Goal: Task Accomplishment & Management: Complete application form

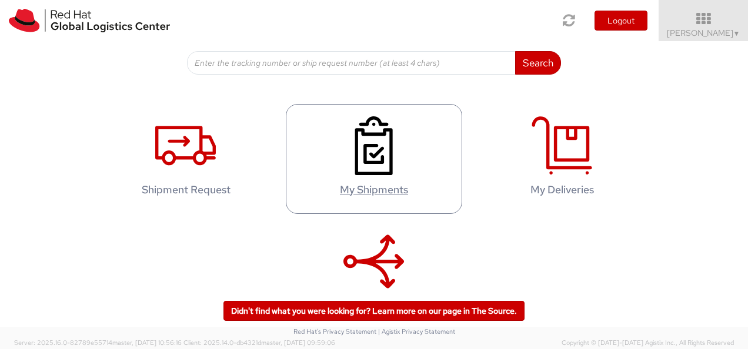
scroll to position [247, 0]
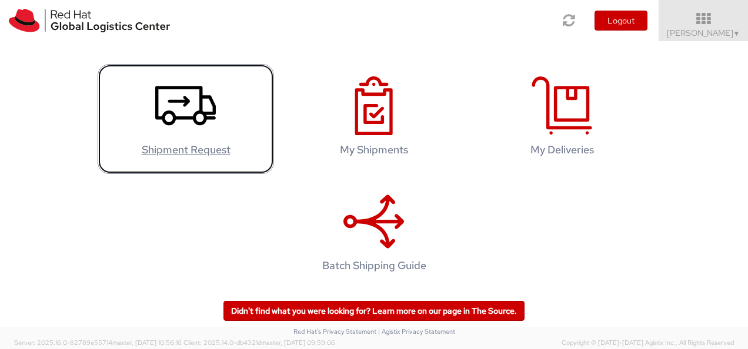
click at [180, 103] on use at bounding box center [185, 105] width 61 height 39
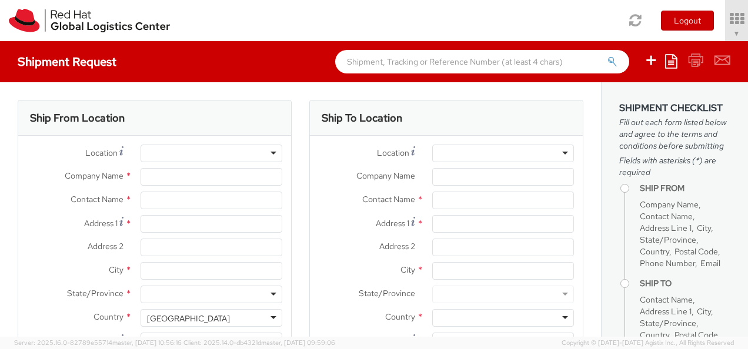
click at [199, 147] on div at bounding box center [212, 154] width 142 height 18
select select "813"
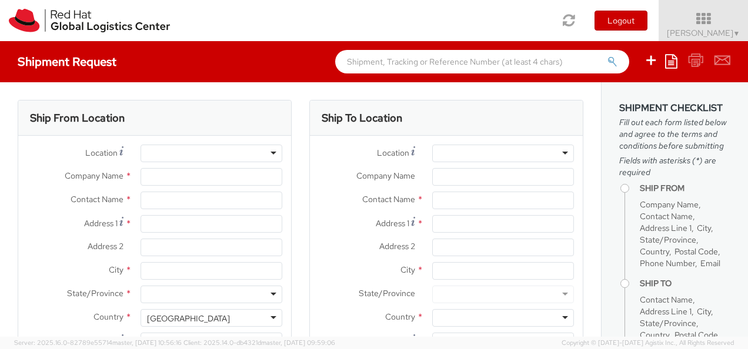
select select
click at [251, 153] on div at bounding box center [212, 154] width 142 height 18
click at [271, 156] on div at bounding box center [212, 154] width 142 height 18
click at [270, 152] on div at bounding box center [212, 154] width 142 height 18
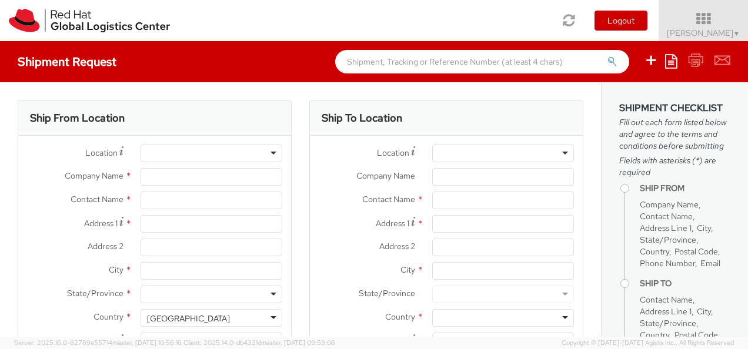
type input "Red Hat Inc."
type input "[PERSON_NAME]"
type input "[STREET_ADDRESS]"
type input "4th Floor"
type input "[GEOGRAPHIC_DATA]"
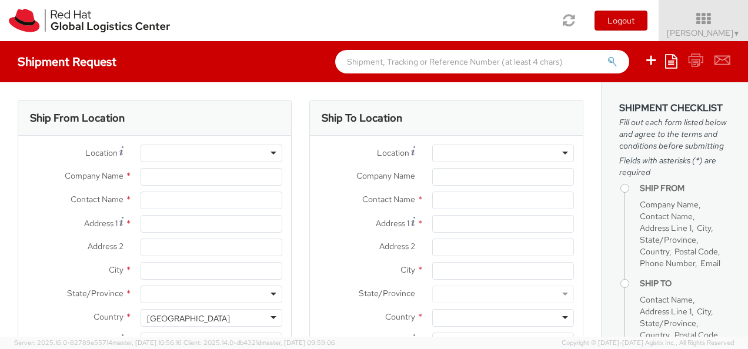
type input "02210"
type input "[PHONE_NUMBER]"
type input "[EMAIL_ADDRESS][DOMAIN_NAME]"
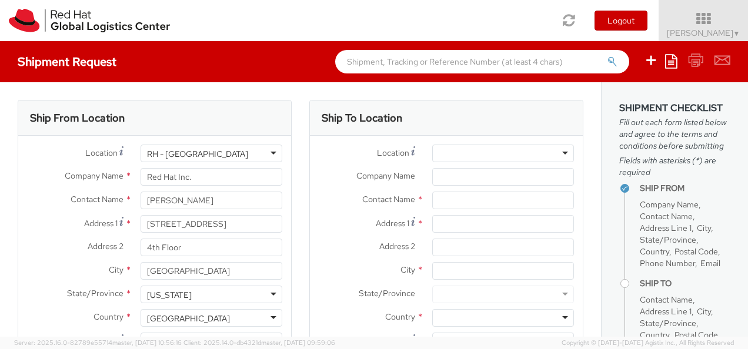
click at [269, 154] on div "RH - [GEOGRAPHIC_DATA]" at bounding box center [212, 154] width 142 height 18
click at [275, 139] on div "Location * [GEOGRAPHIC_DATA] - [GEOGRAPHIC_DATA] [GEOGRAPHIC_DATA] - [GEOGRAPHI…" at bounding box center [154, 274] width 273 height 276
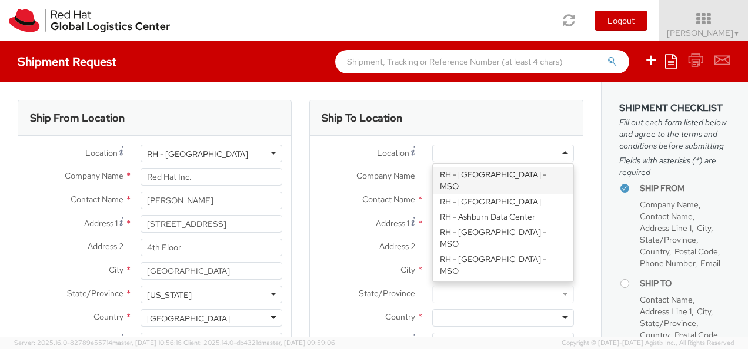
click at [509, 153] on div at bounding box center [503, 154] width 142 height 18
type input "lo"
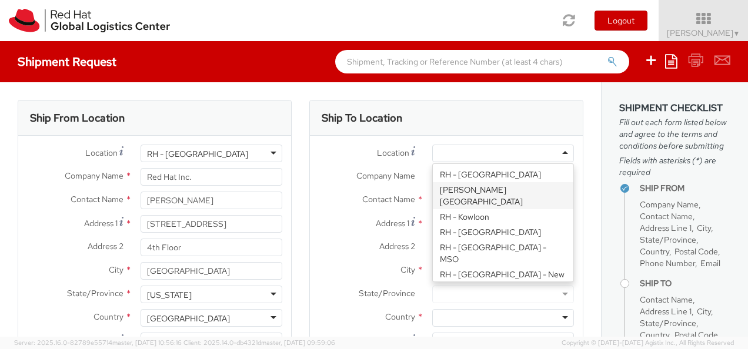
type input "Red Hat Inc."
type input "[STREET_ADDRESS]"
type input "[PERSON_NAME]"
type input "01851"
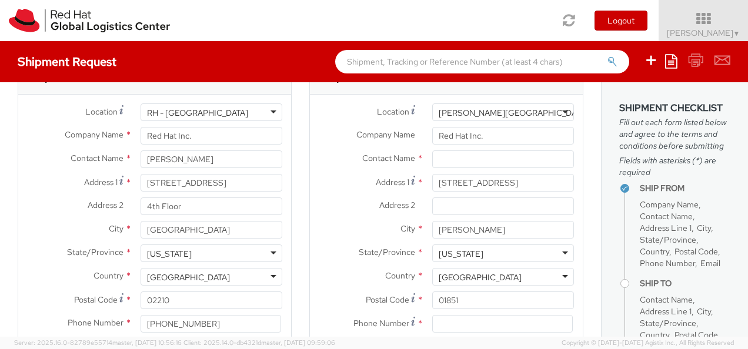
scroll to position [59, 0]
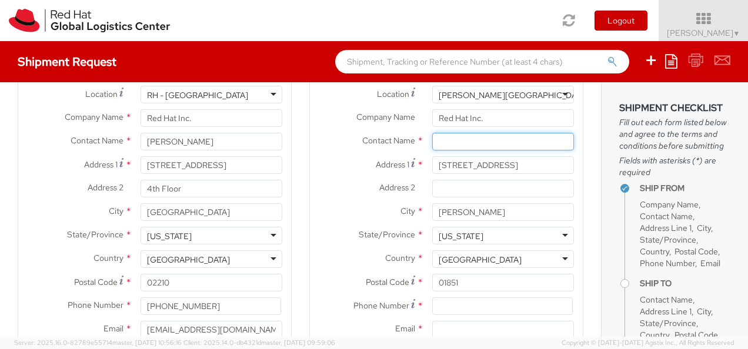
click at [512, 141] on input "text" at bounding box center [503, 142] width 142 height 18
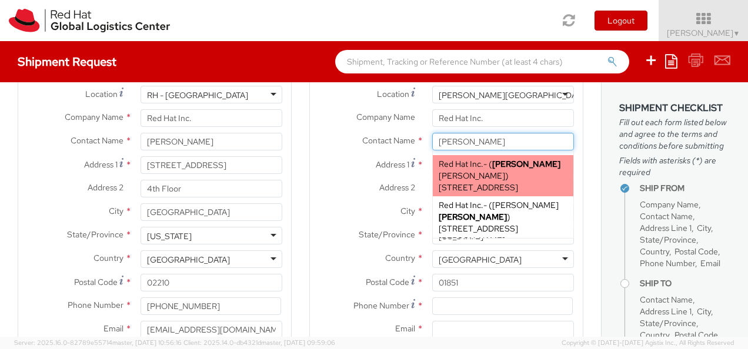
click at [509, 182] on span "[STREET_ADDRESS]" at bounding box center [478, 187] width 79 height 11
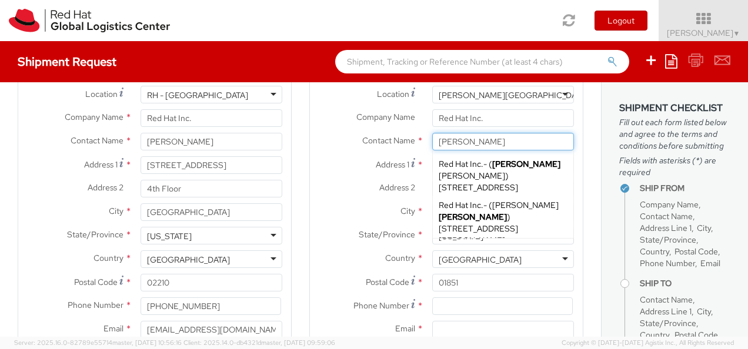
type input "[PERSON_NAME]"
type input "[EMAIL_ADDRESS][DOMAIN_NAME]"
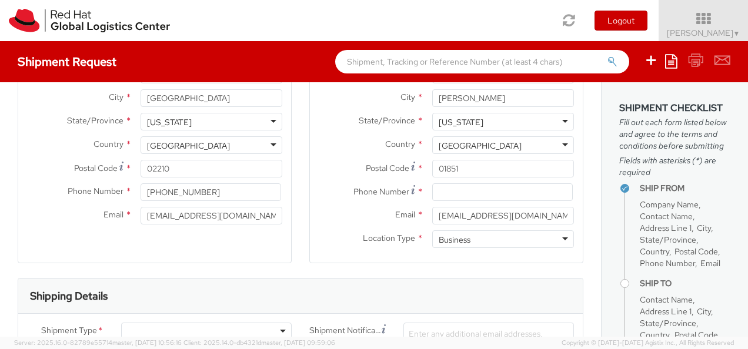
scroll to position [176, 0]
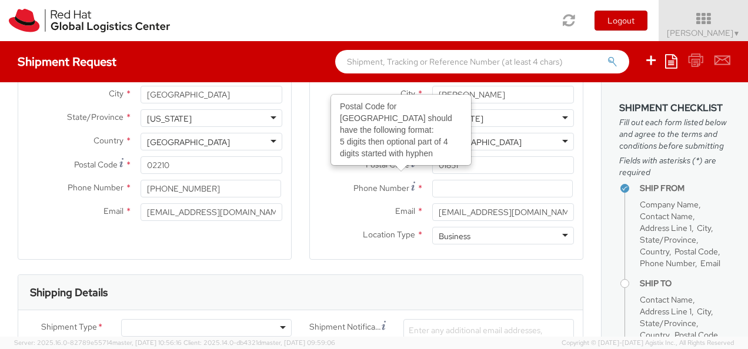
type input "[PERSON_NAME]"
click at [492, 185] on input at bounding box center [502, 189] width 141 height 18
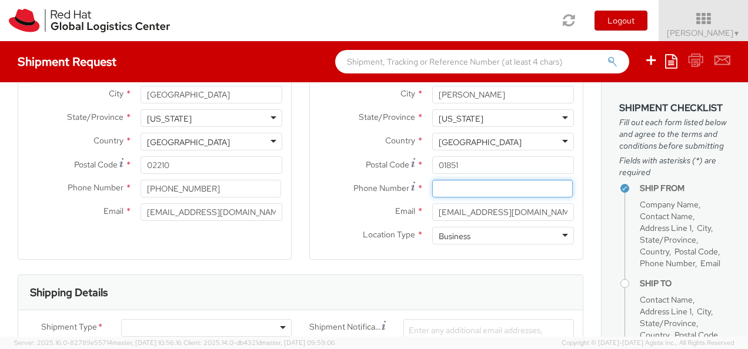
type input "6175813039"
drag, startPoint x: 292, startPoint y: 190, endPoint x: 291, endPoint y: 198, distance: 8.3
click at [290, 190] on div "Ship From Location Location * [GEOGRAPHIC_DATA] - [GEOGRAPHIC_DATA] [GEOGRAPHIC…" at bounding box center [155, 99] width 292 height 351
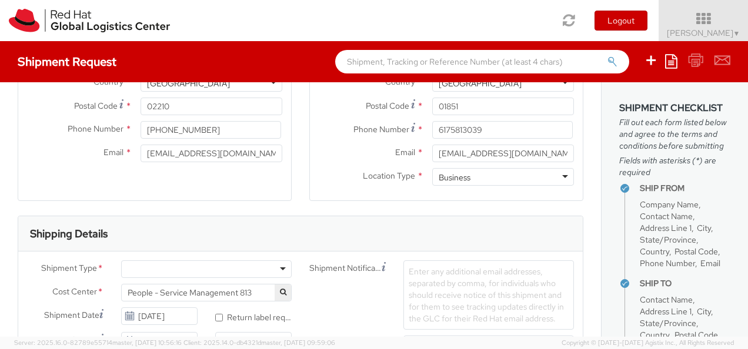
scroll to position [294, 0]
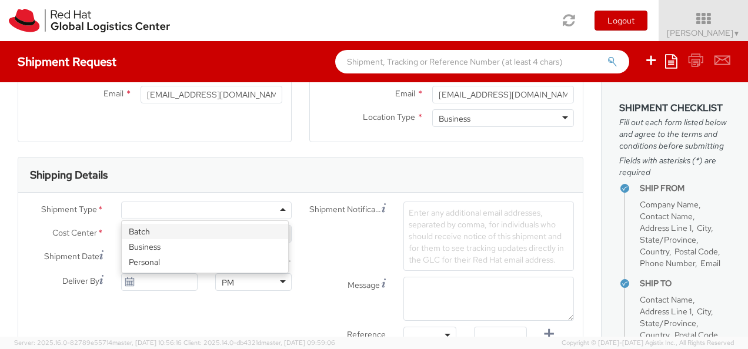
click at [198, 202] on div at bounding box center [206, 211] width 171 height 18
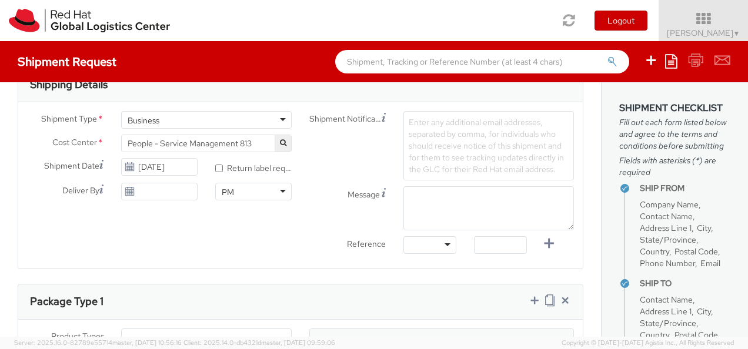
scroll to position [412, 0]
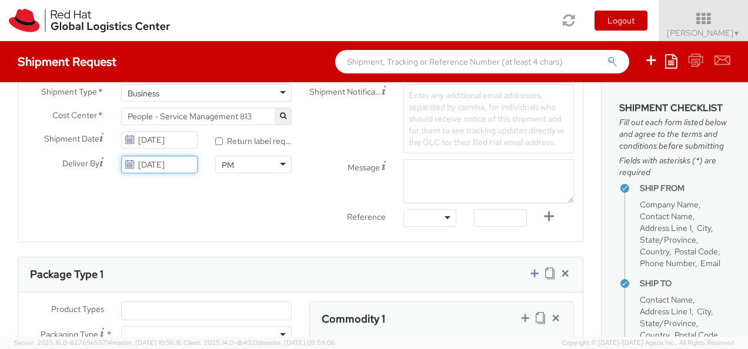
click at [123, 169] on input "[DATE]" at bounding box center [159, 165] width 76 height 18
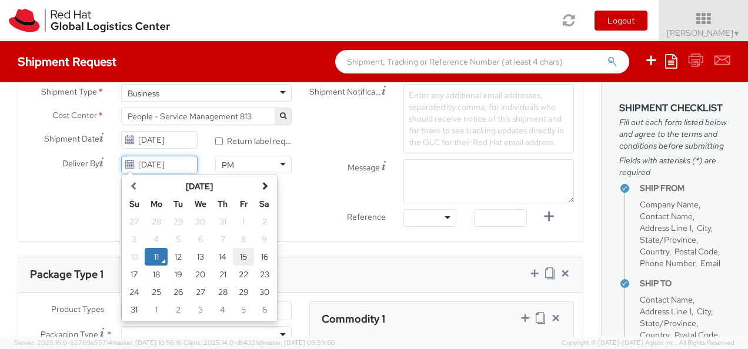
click at [251, 257] on td "15" at bounding box center [243, 257] width 21 height 18
type input "[DATE]"
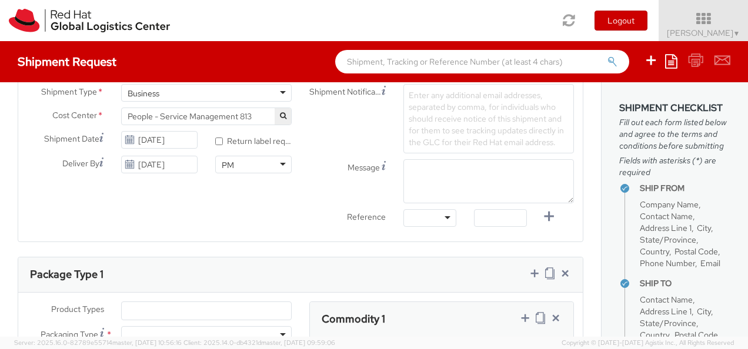
click at [271, 215] on div "Shipment Type * Business Business Batch Business Personal Cost Center * People …" at bounding box center [300, 158] width 565 height 149
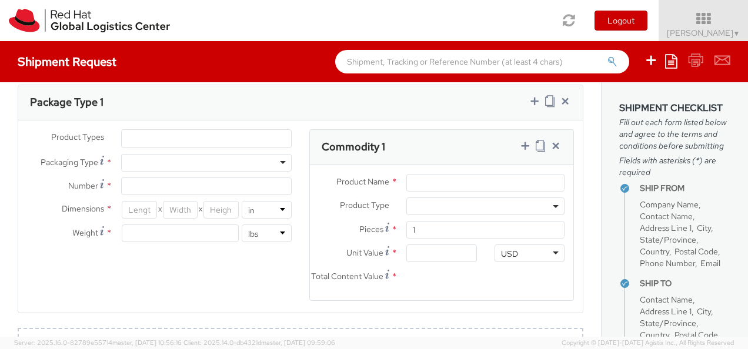
scroll to position [588, 0]
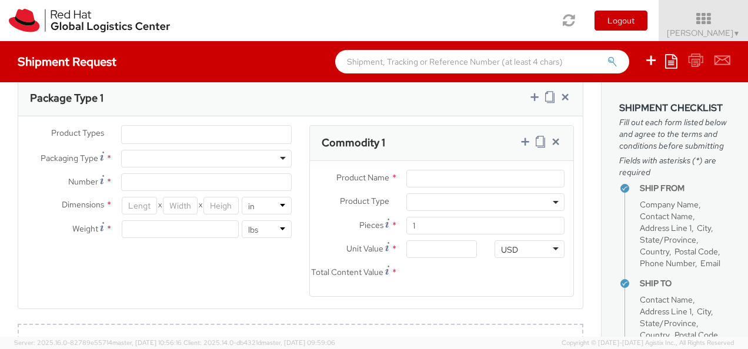
click at [193, 119] on div "Product Types * Documents Docking Station Laptop Monitor Other Hardware Server …" at bounding box center [300, 212] width 565 height 192
click at [187, 128] on ul at bounding box center [206, 135] width 169 height 18
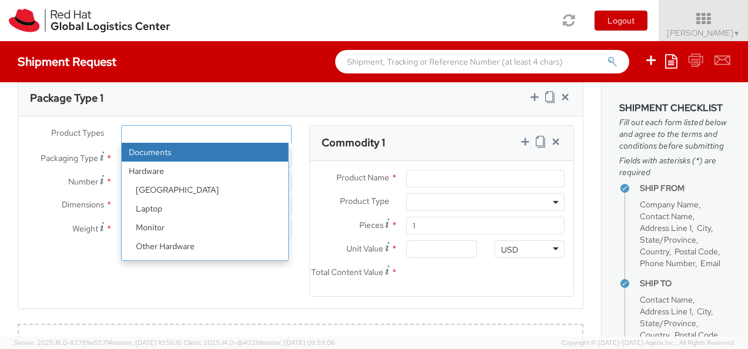
click at [186, 141] on ul at bounding box center [206, 135] width 169 height 18
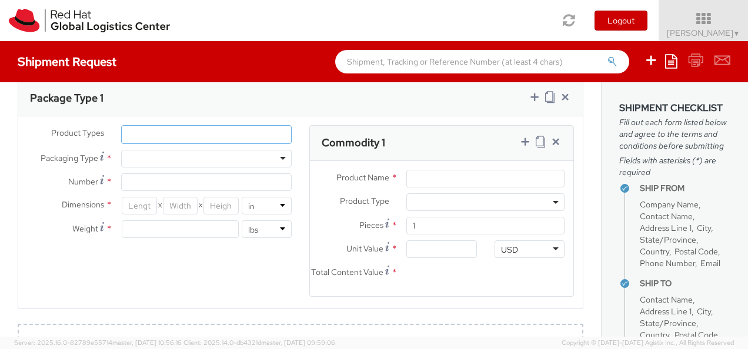
click at [225, 150] on div at bounding box center [206, 159] width 171 height 18
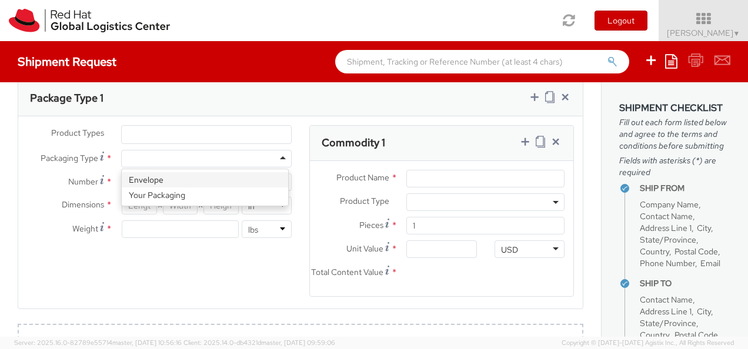
type input "1"
type input "9.5"
type input "12.5"
type input "0.25"
type input "1"
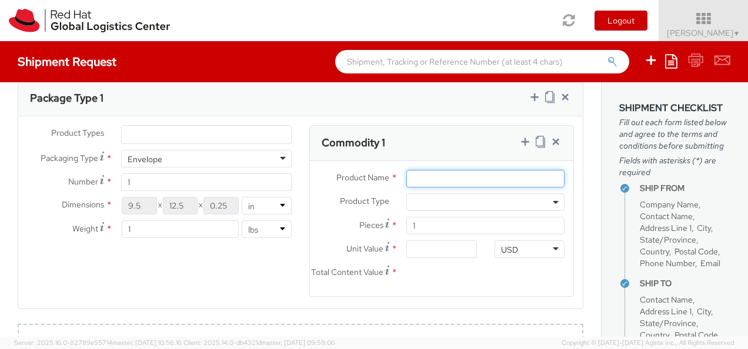
click at [436, 171] on input "Product Name *" at bounding box center [485, 179] width 158 height 18
click at [503, 171] on input "Product Name *" at bounding box center [485, 179] width 158 height 18
type input "Badges"
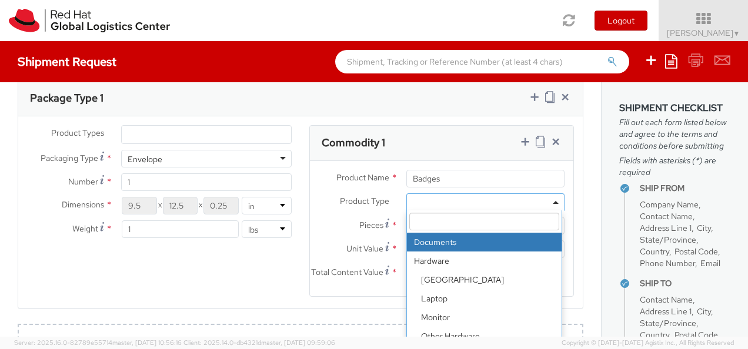
click at [460, 194] on span at bounding box center [485, 202] width 158 height 18
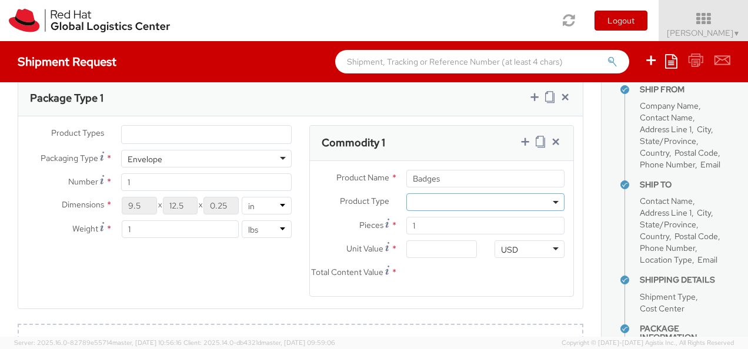
scroll to position [101, 0]
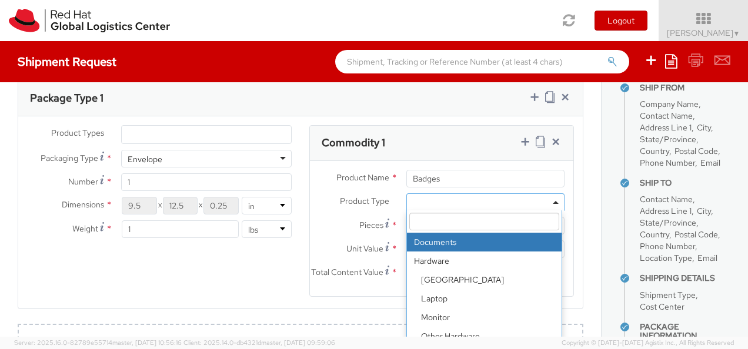
click at [550, 199] on span at bounding box center [485, 202] width 158 height 18
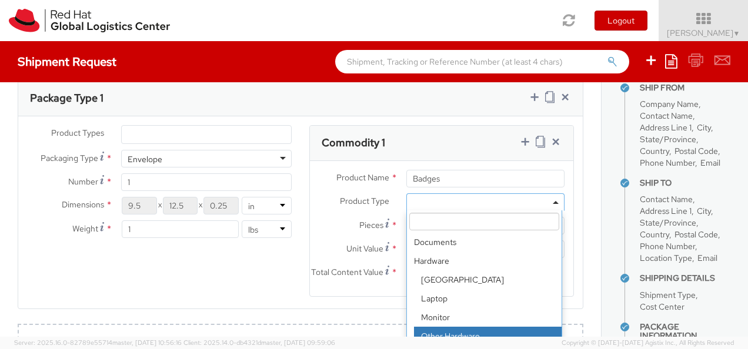
select select "HARD_OTHER"
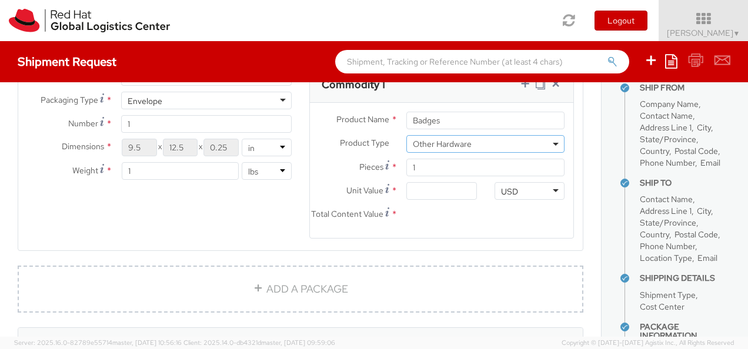
scroll to position [647, 0]
click at [550, 142] on span "Other Hardware" at bounding box center [485, 144] width 158 height 18
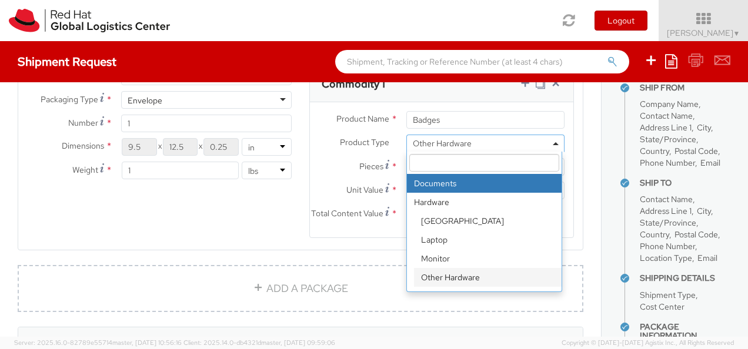
select select "DOCUMENT"
type input "Documents"
type input "1.00"
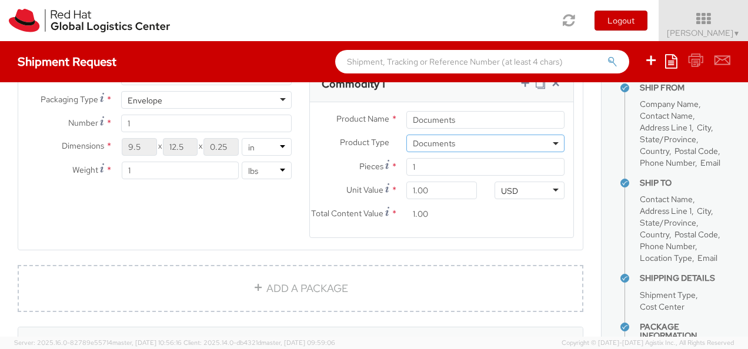
drag, startPoint x: 243, startPoint y: 239, endPoint x: 229, endPoint y: 226, distance: 19.1
click at [243, 238] on div "Product Types * Documents Docking Station Laptop Monitor Other Hardware Server …" at bounding box center [300, 159] width 565 height 186
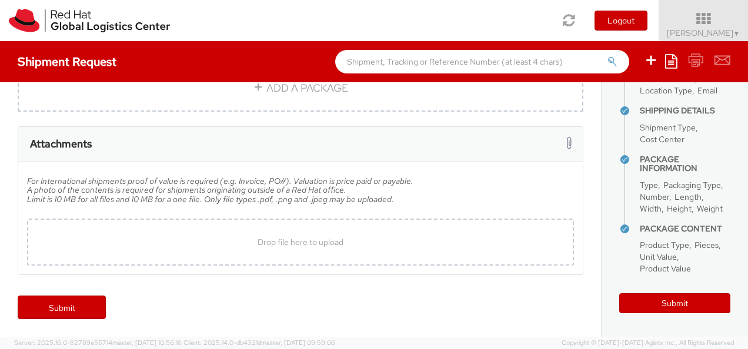
scroll to position [348, 0]
click at [61, 308] on link "Submit" at bounding box center [62, 308] width 88 height 24
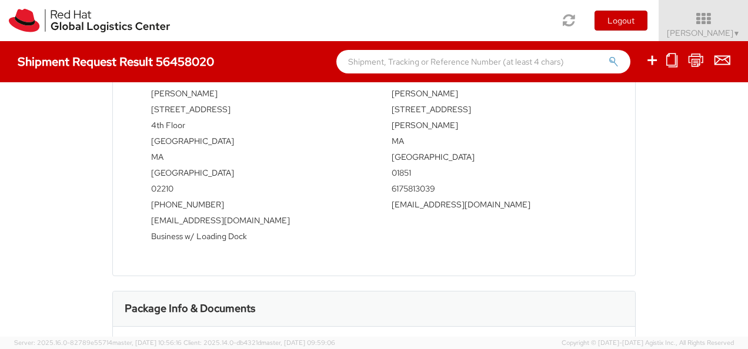
scroll to position [16, 0]
